Goal: Feedback & Contribution: Leave review/rating

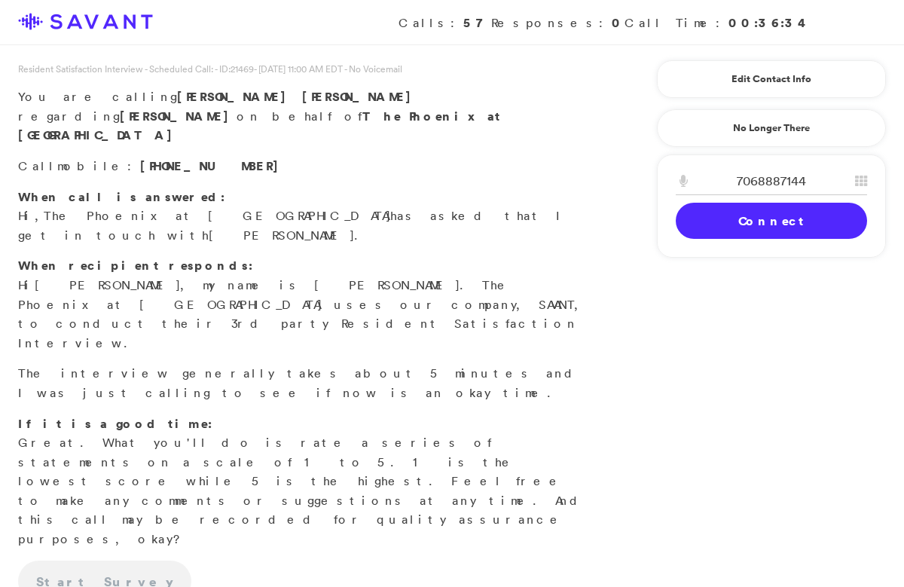
click at [748, 219] on link "Connect" at bounding box center [771, 221] width 191 height 36
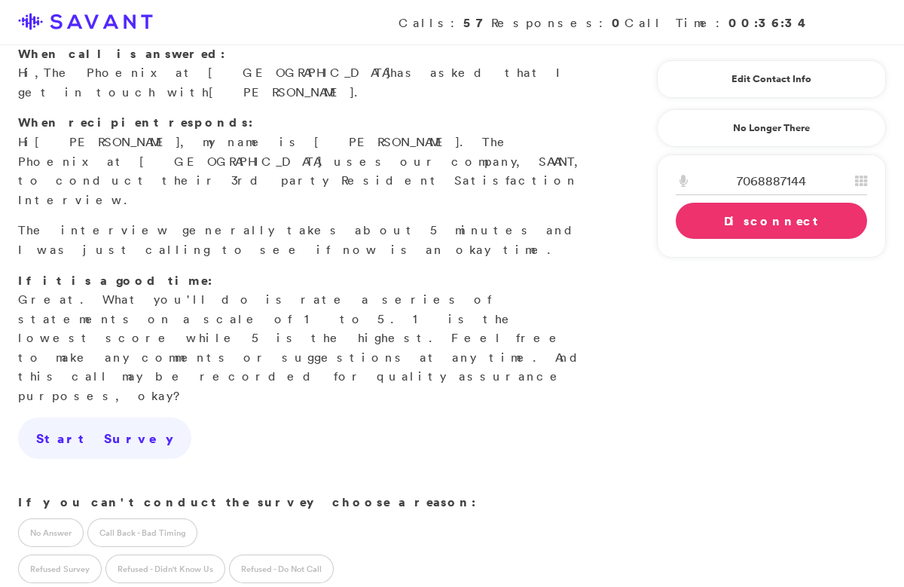
scroll to position [148, 0]
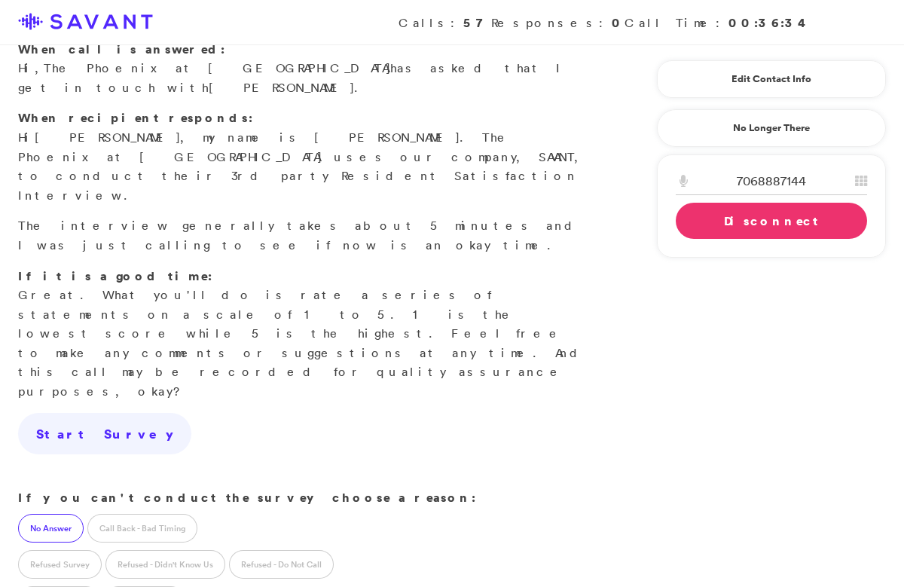
click at [77, 514] on label "No Answer" at bounding box center [51, 528] width 66 height 29
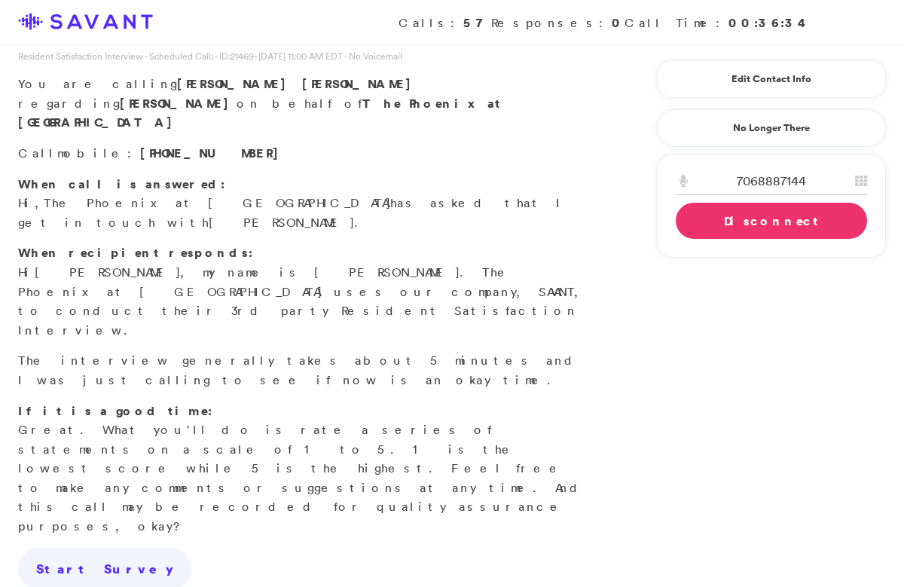
scroll to position [0, 0]
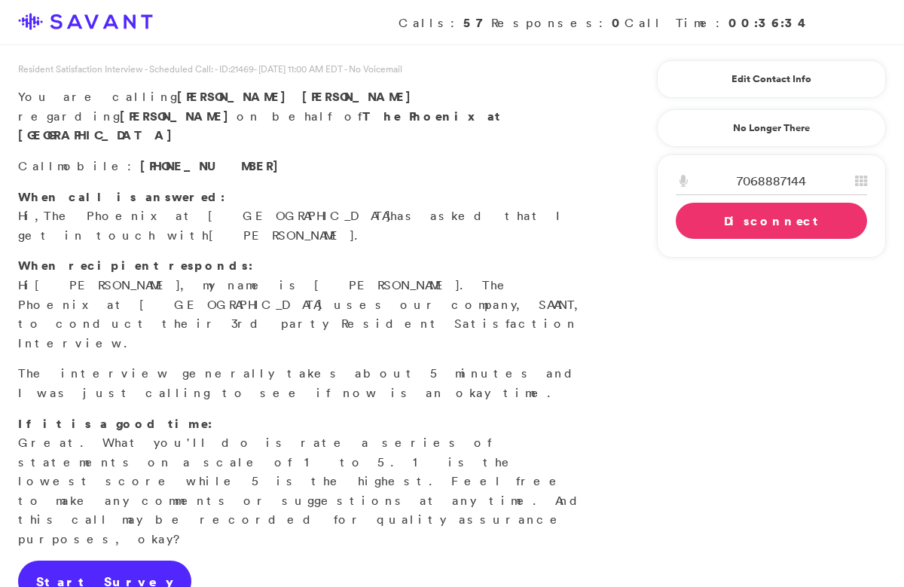
click at [98, 561] on link "Start Survey" at bounding box center [104, 582] width 173 height 42
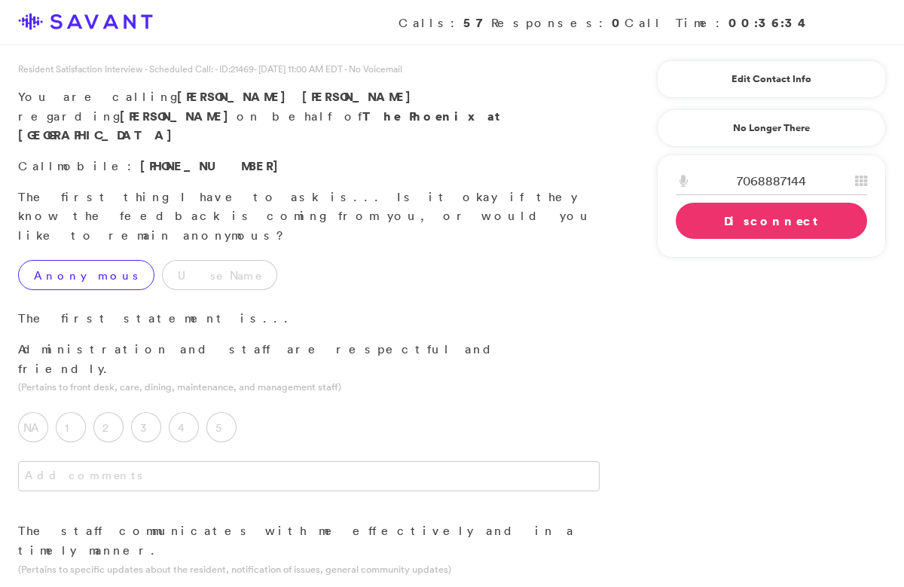
click at [75, 260] on label "Anonymous" at bounding box center [86, 275] width 136 height 30
click at [223, 412] on label "5" at bounding box center [221, 427] width 30 height 30
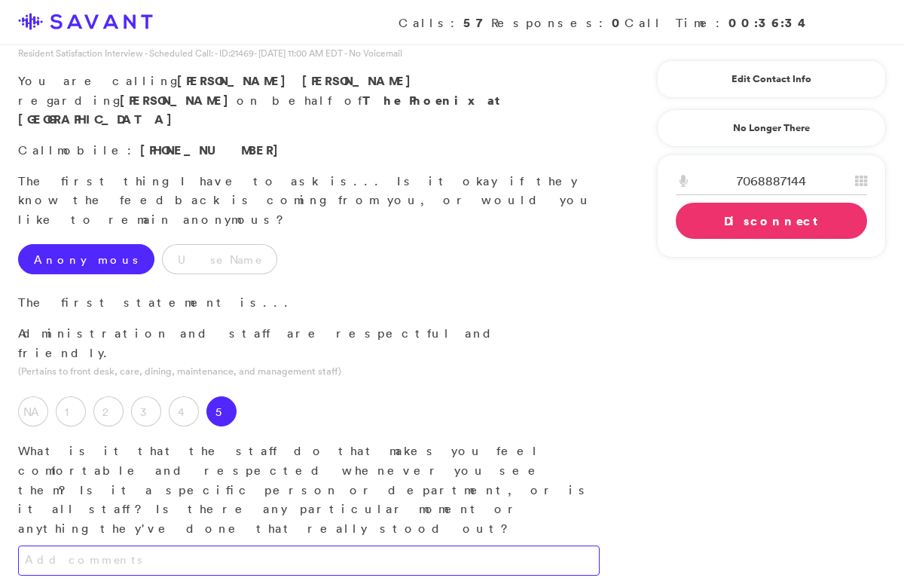
scroll to position [25, 0]
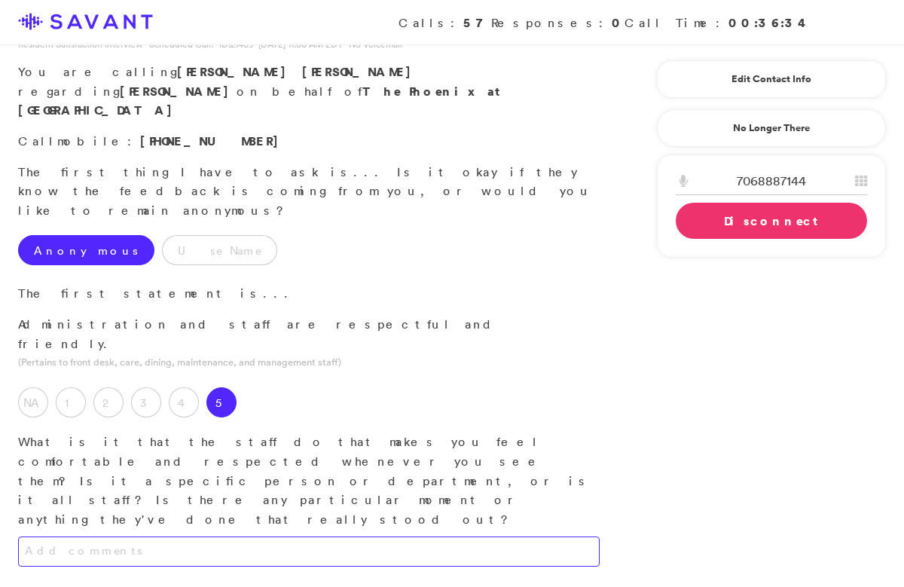
click at [267, 537] on textarea at bounding box center [309, 552] width 582 height 30
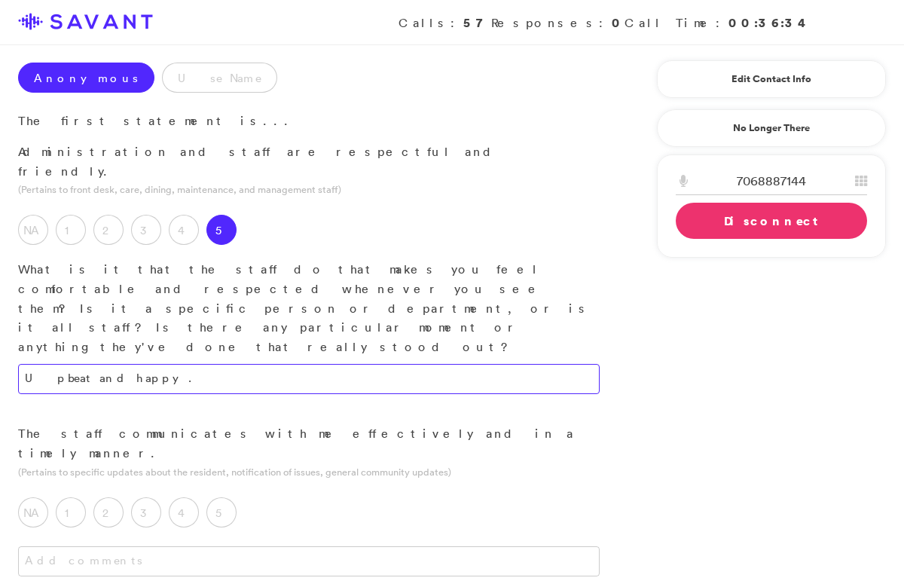
scroll to position [198, 0]
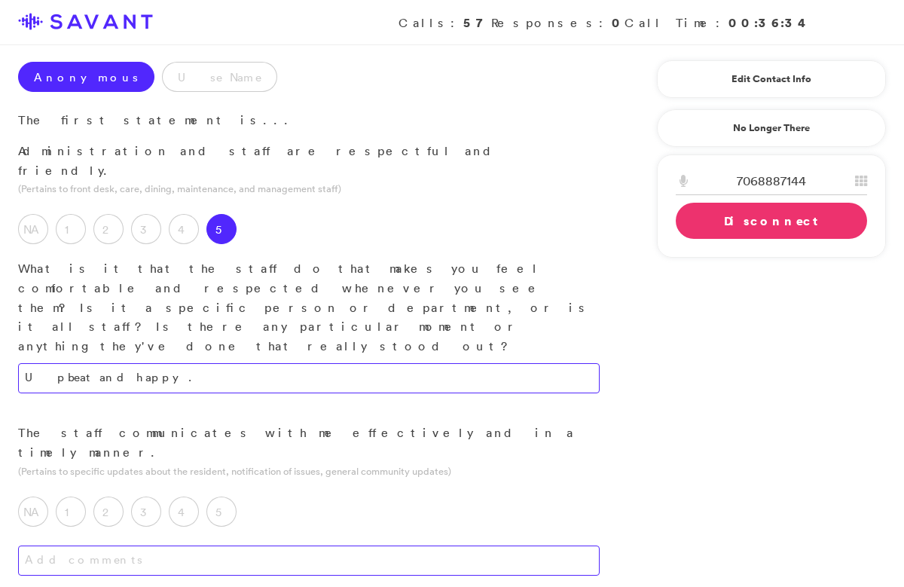
type textarea "Upbeat and happy."
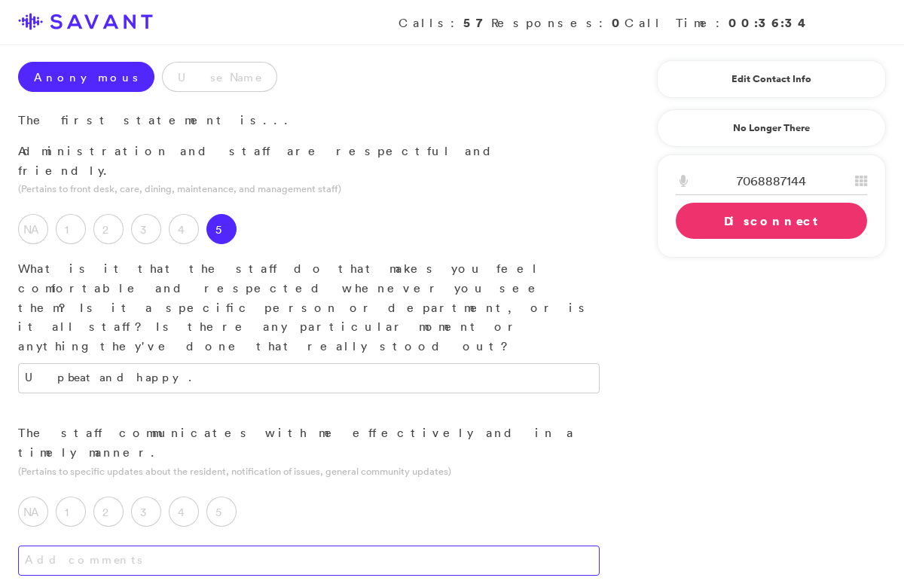
click at [306, 546] on textarea at bounding box center [309, 561] width 582 height 30
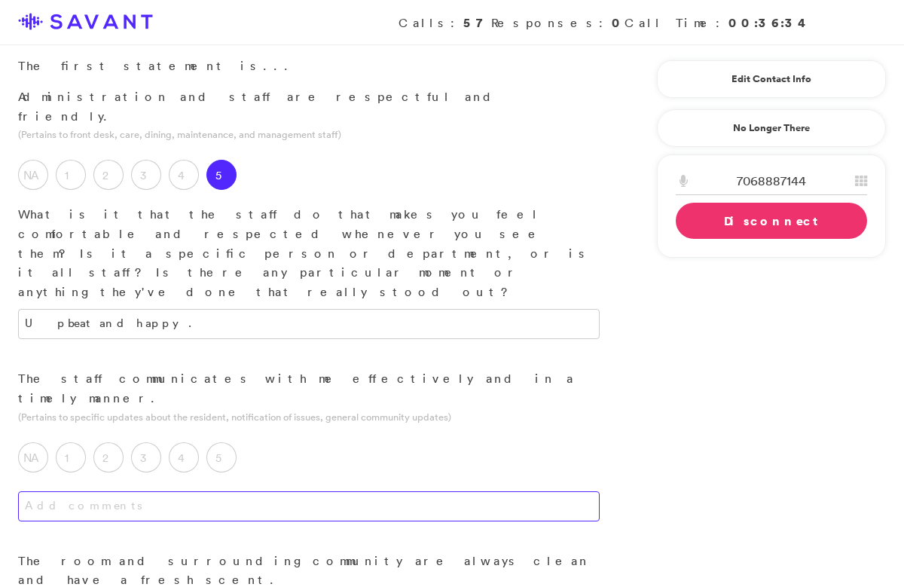
scroll to position [261, 0]
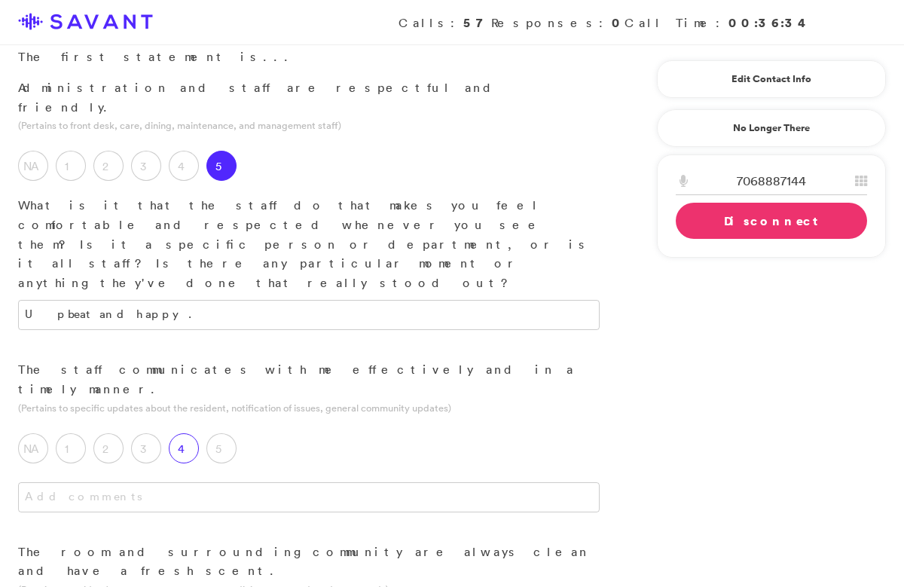
click at [186, 433] on label "4" at bounding box center [184, 448] width 30 height 30
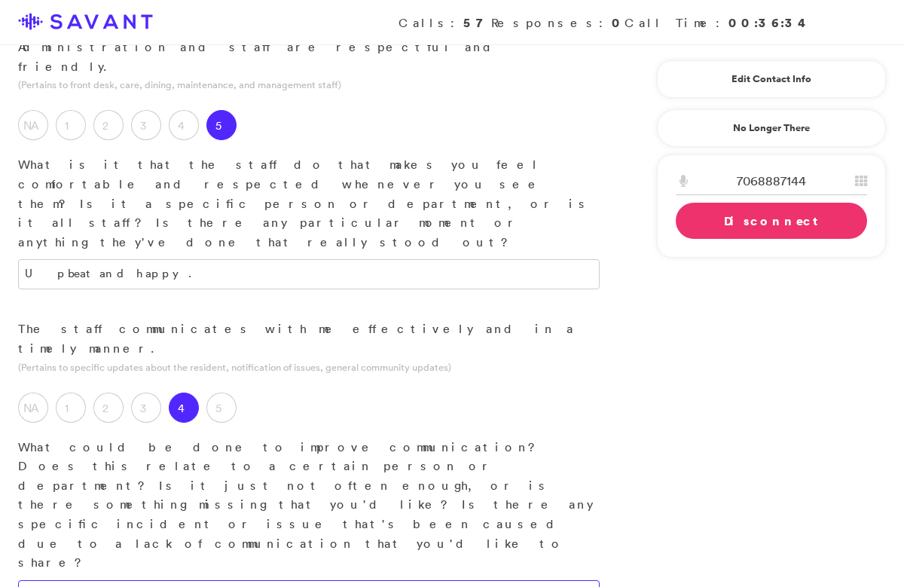
scroll to position [312, 0]
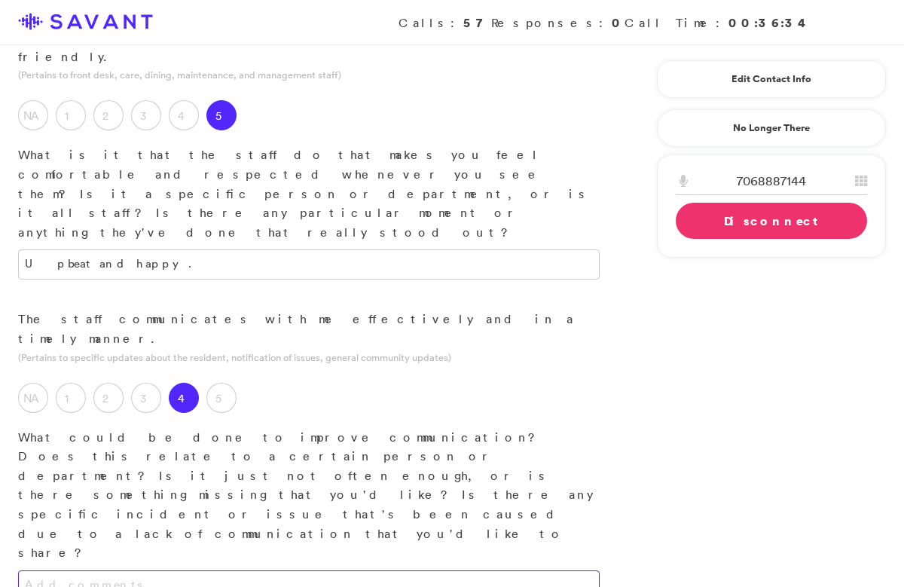
click at [282, 570] on textarea at bounding box center [309, 585] width 582 height 30
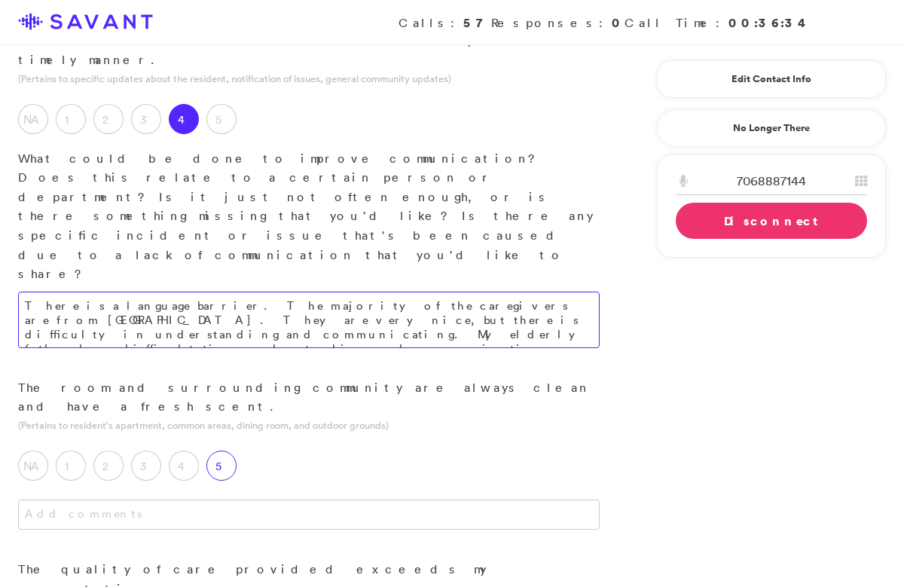
scroll to position [590, 0]
type textarea "There is a language barrier. The majority of the caregivers are from [GEOGRAPHI…"
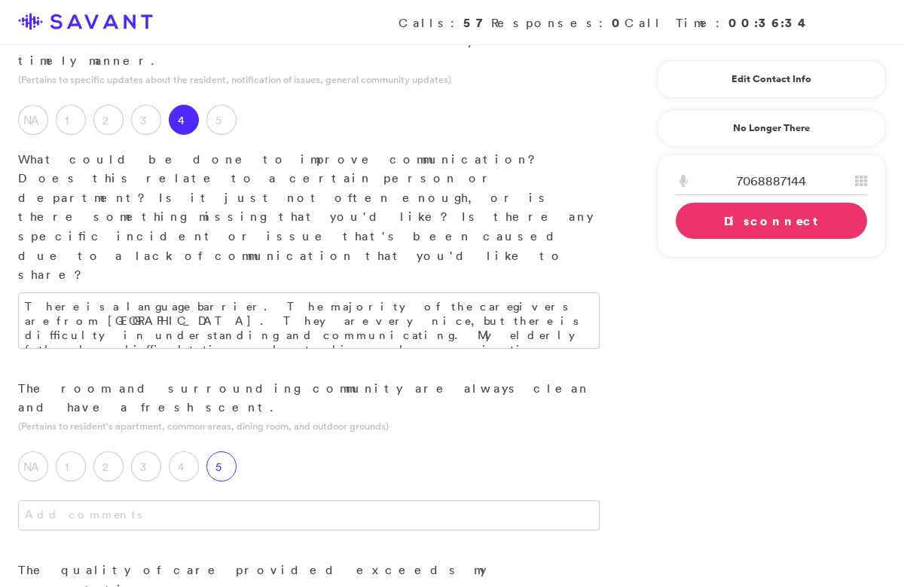
click at [221, 451] on label "5" at bounding box center [221, 466] width 30 height 30
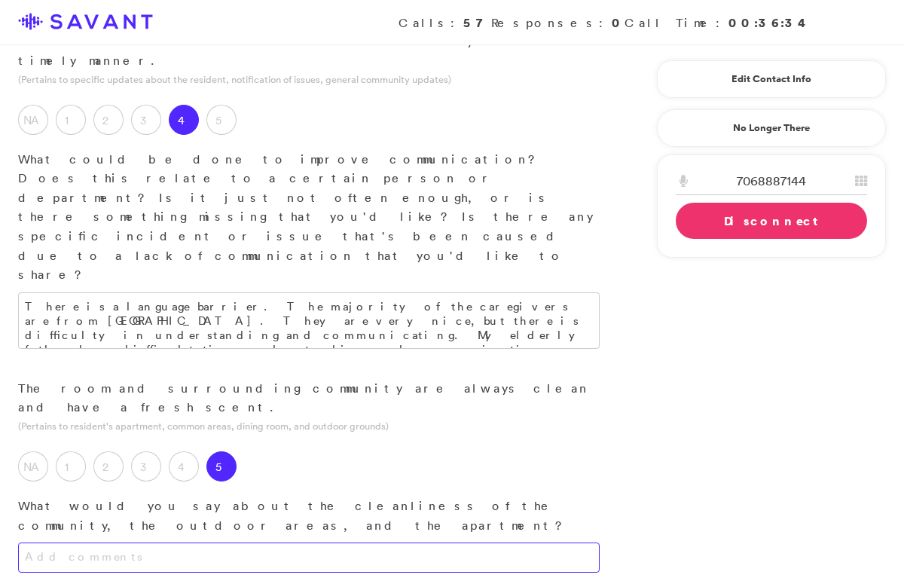
click at [304, 543] on textarea at bounding box center [309, 558] width 582 height 30
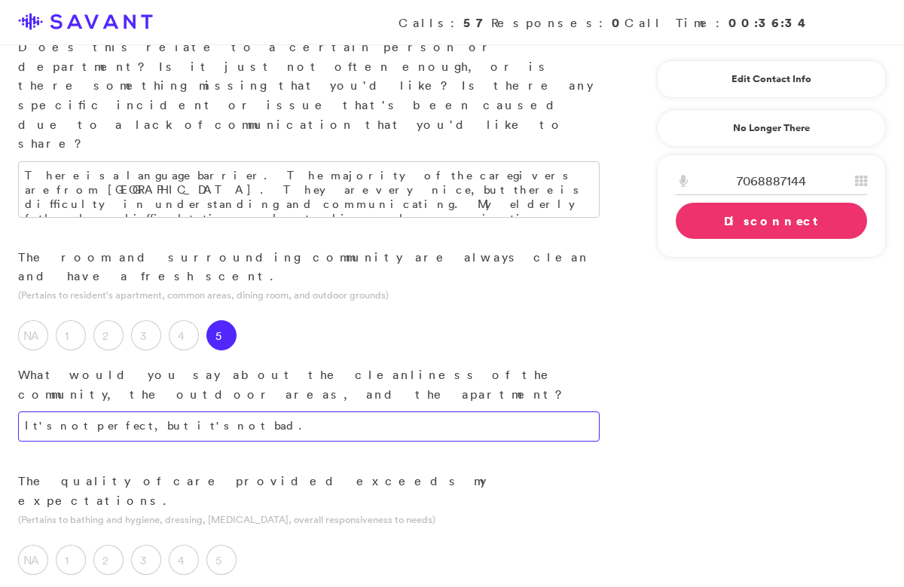
scroll to position [722, 0]
type textarea "It's not perfect, but it's not bad."
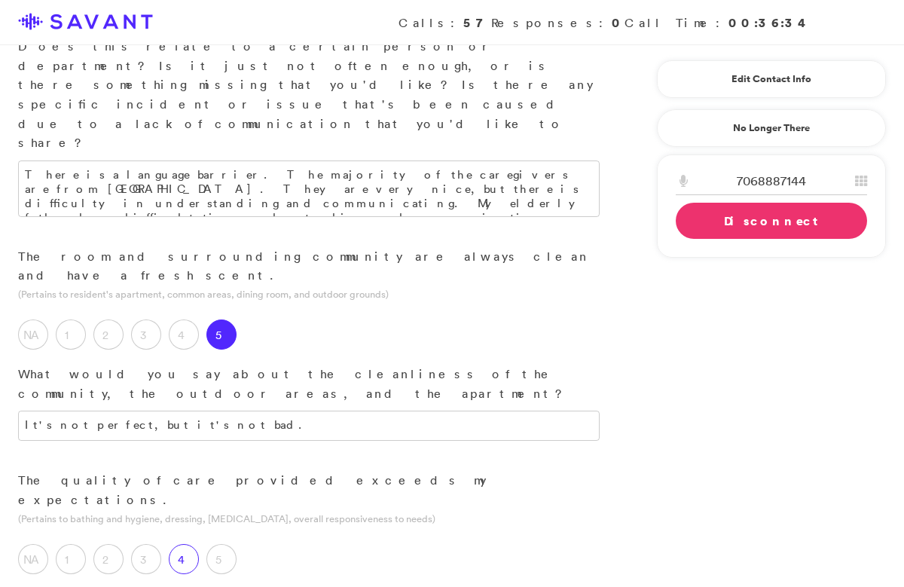
click at [188, 544] on label "4" at bounding box center [184, 559] width 30 height 30
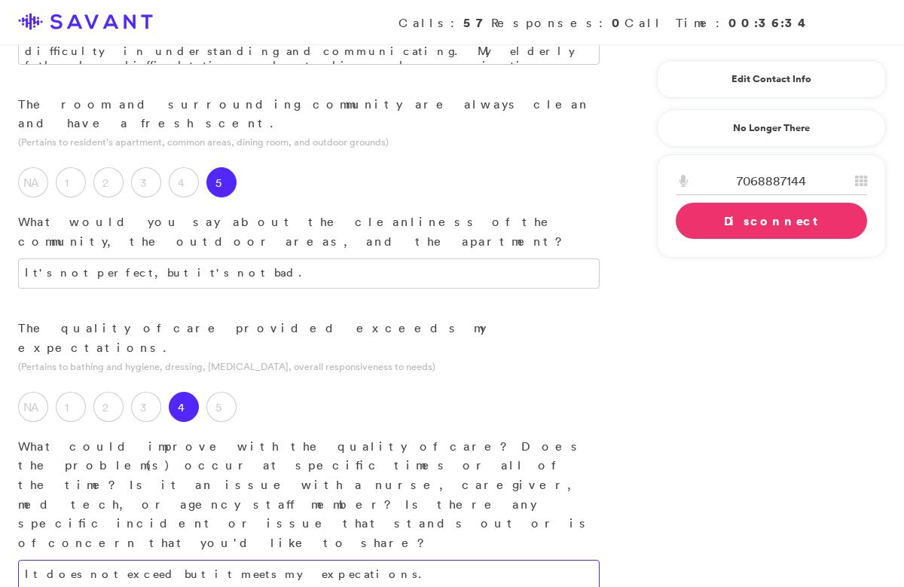
scroll to position [885, 0]
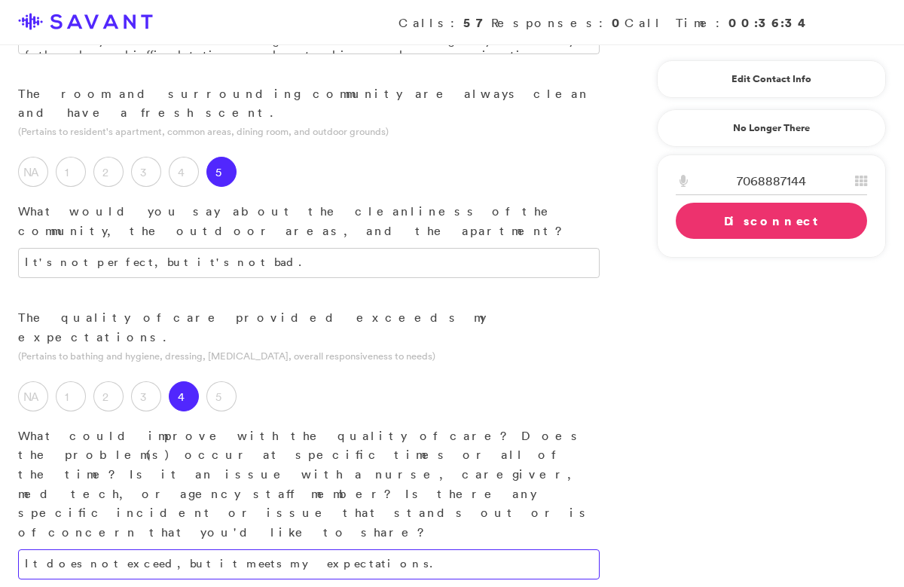
type textarea "It does not exceed, but it meets my expectations."
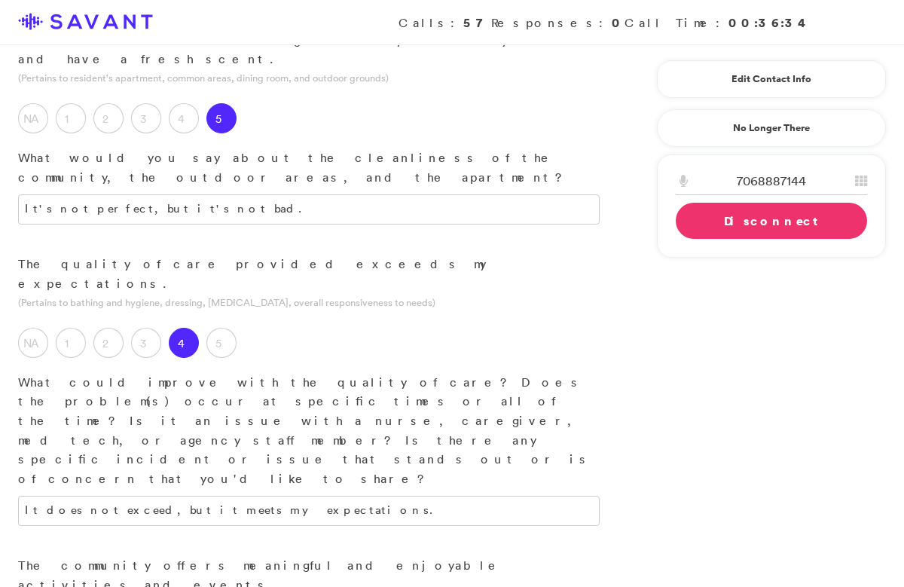
scroll to position [940, 0]
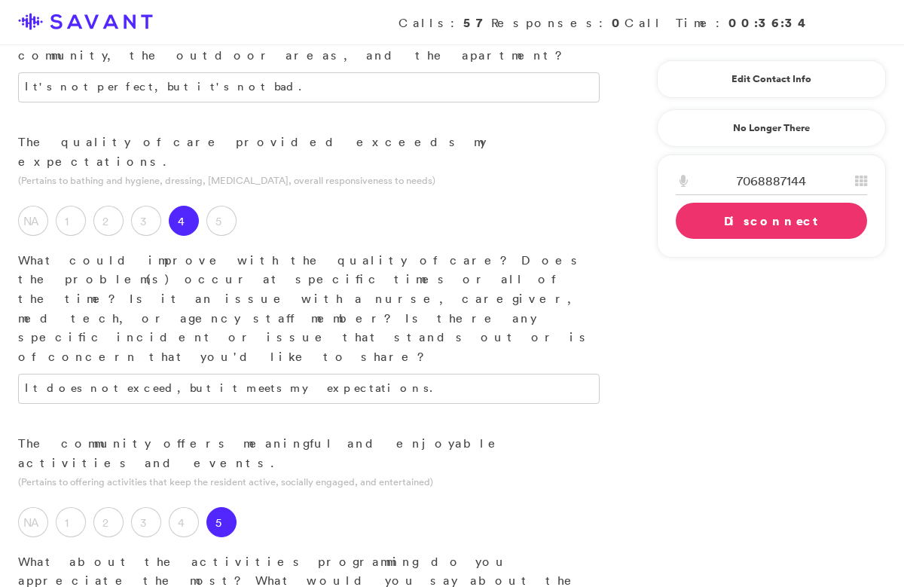
scroll to position [1061, 0]
type textarea "My father doesn't participate at the moment. I see others enjoying themselves."
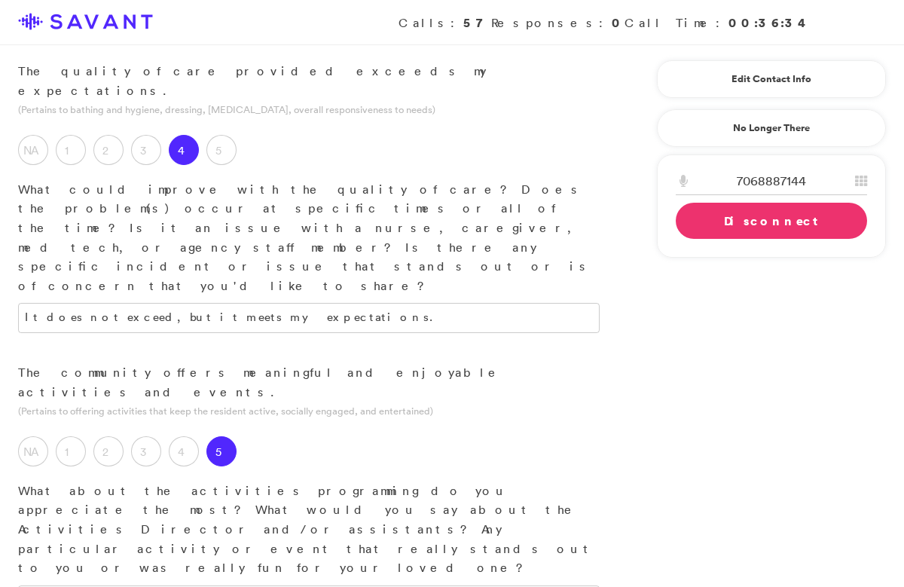
scroll to position [1132, 0]
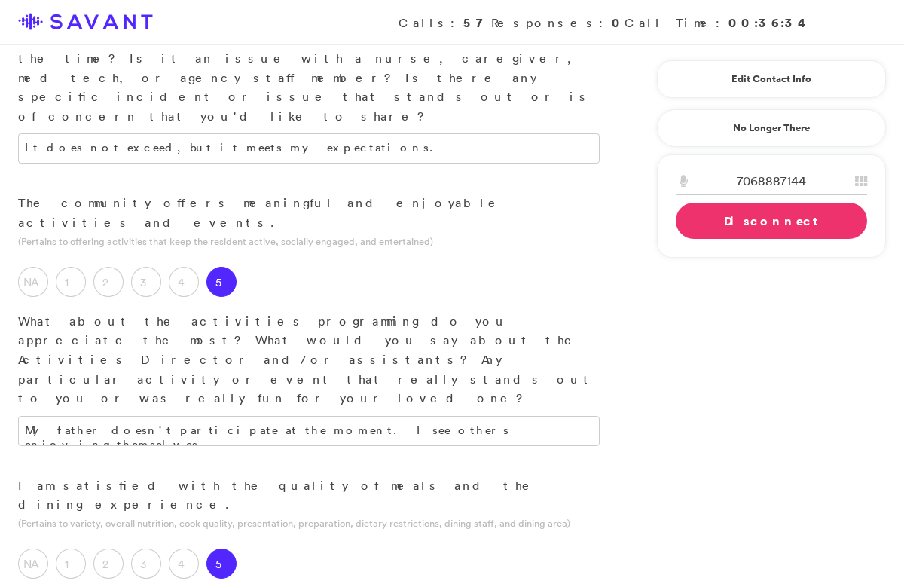
scroll to position [1313, 0]
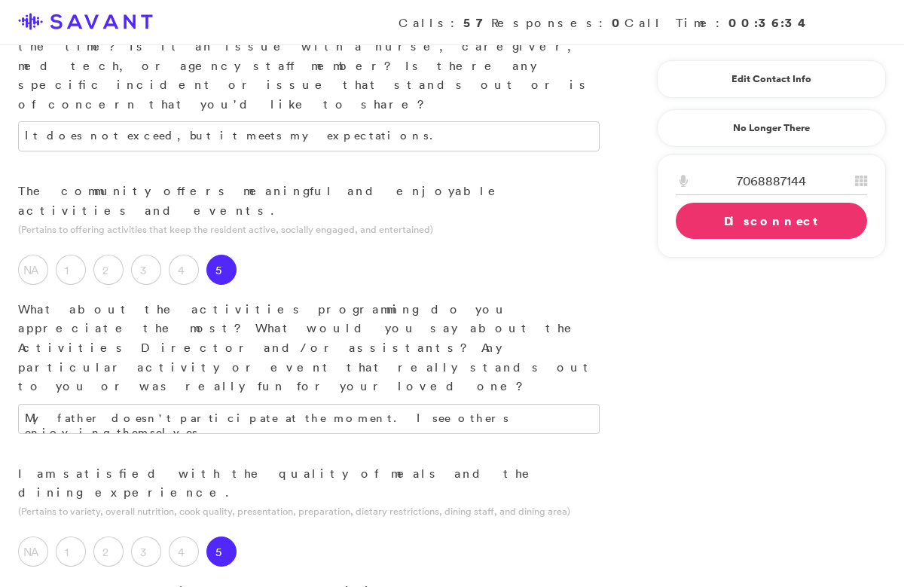
type textarea "Menu variety is good."
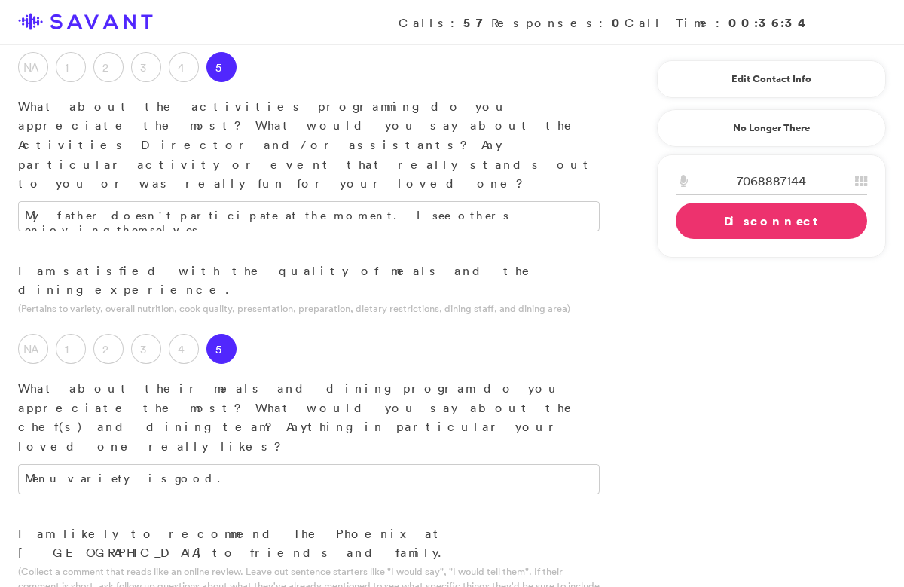
scroll to position [1521, 0]
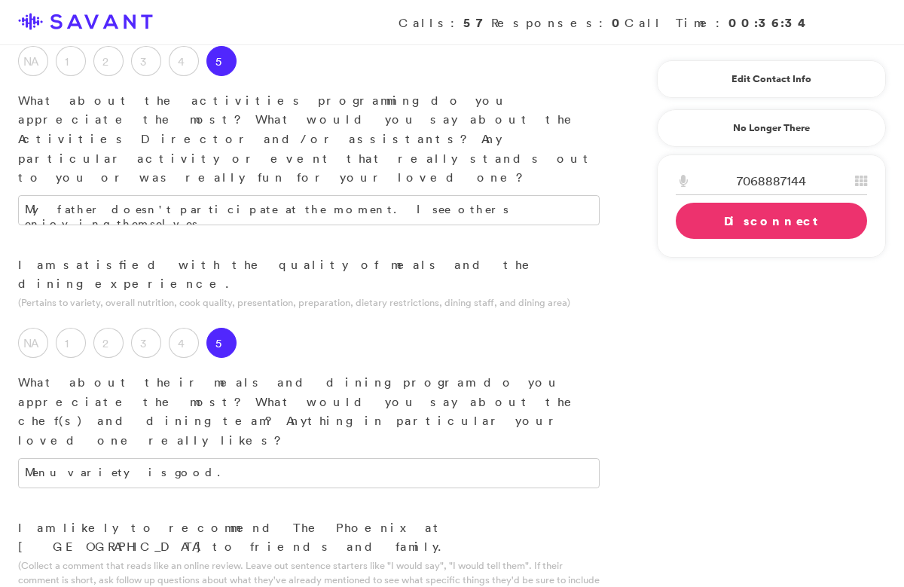
type textarea "It's an upbeat, happy, positive vibe. I don't get any negative feelings from an…"
type textarea "It's very convenient for my home."
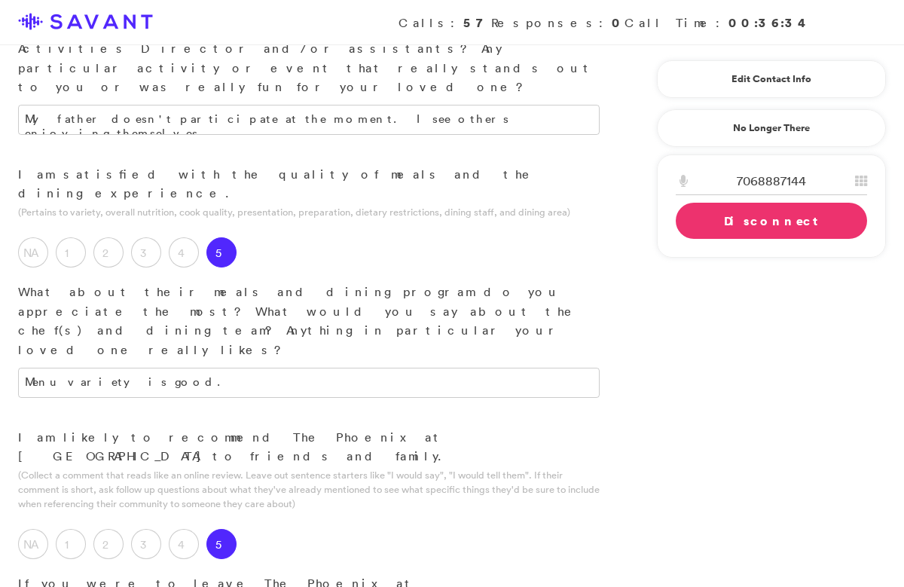
scroll to position [1620, 0]
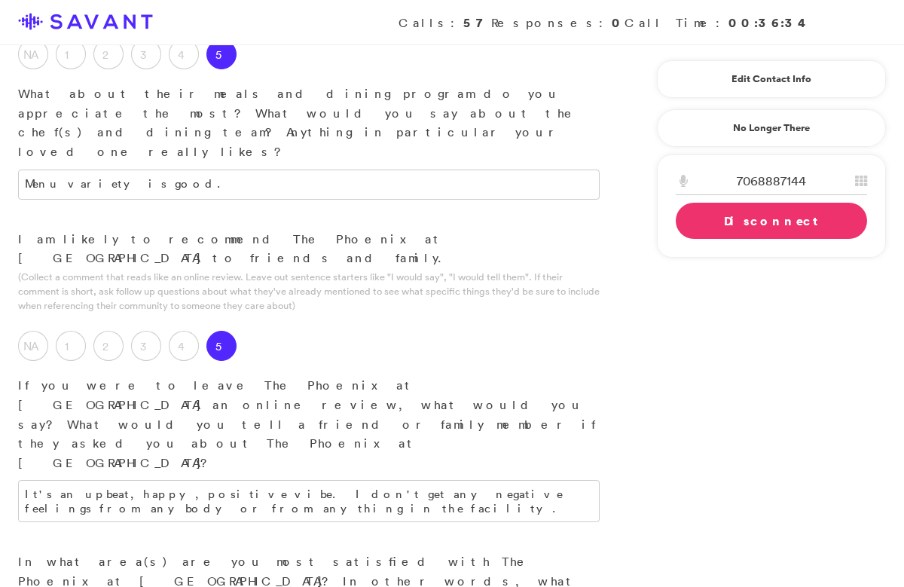
scroll to position [1919, 0]
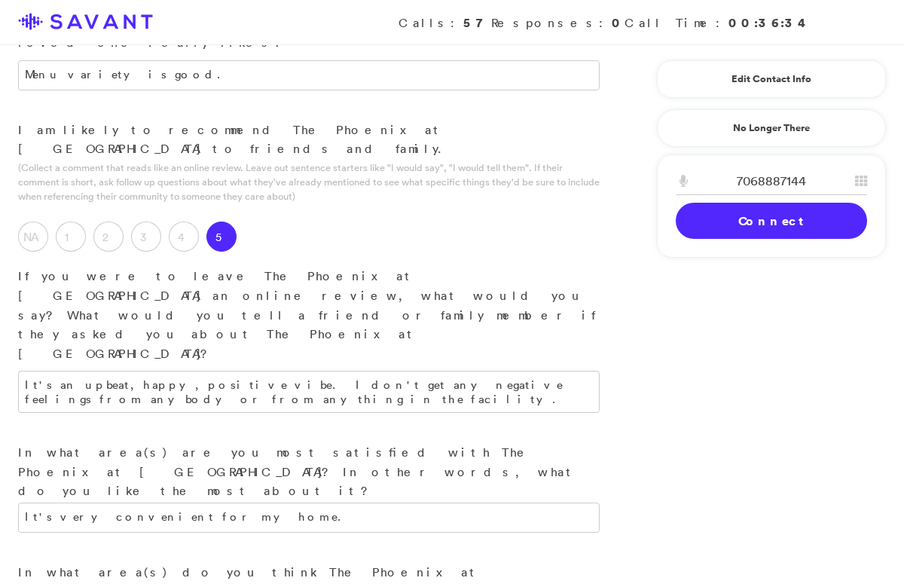
click at [708, 218] on link "Connect" at bounding box center [771, 221] width 191 height 36
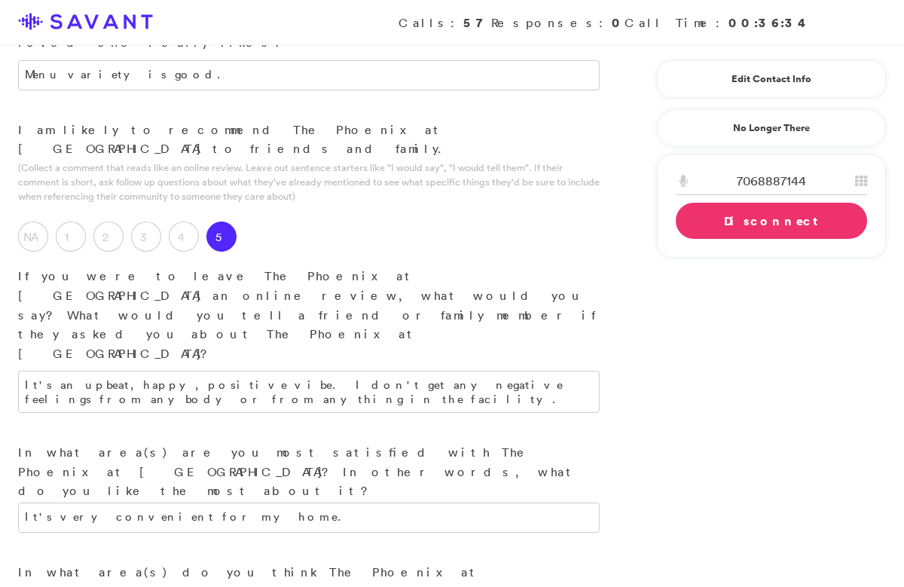
click at [764, 226] on link "Disconnect" at bounding box center [771, 221] width 191 height 36
